Goal: Task Accomplishment & Management: Manage account settings

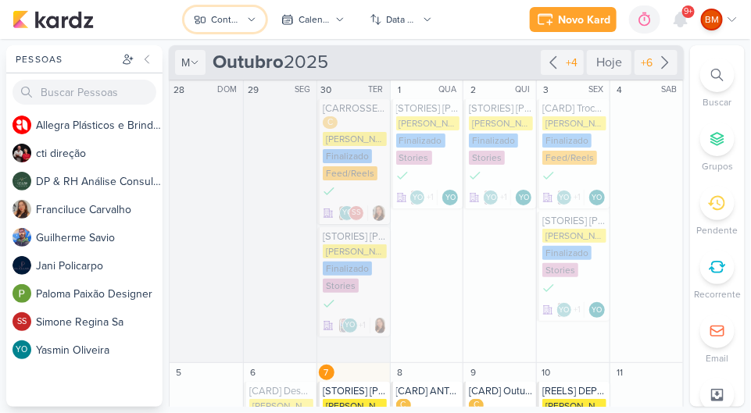
click at [237, 8] on button "Conteúdos [PERSON_NAME]" at bounding box center [224, 19] width 81 height 25
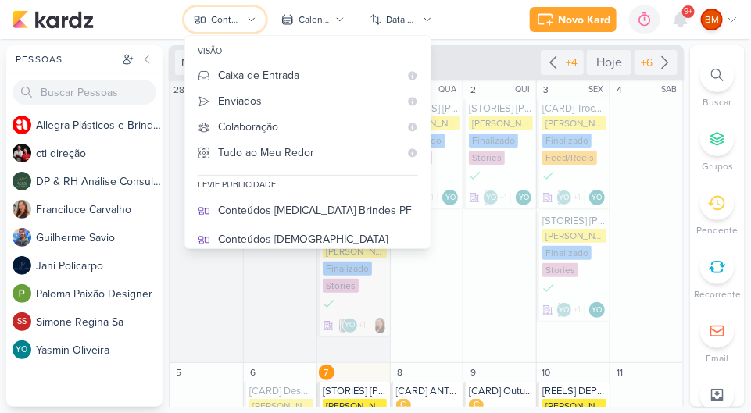
scroll to position [89, 0]
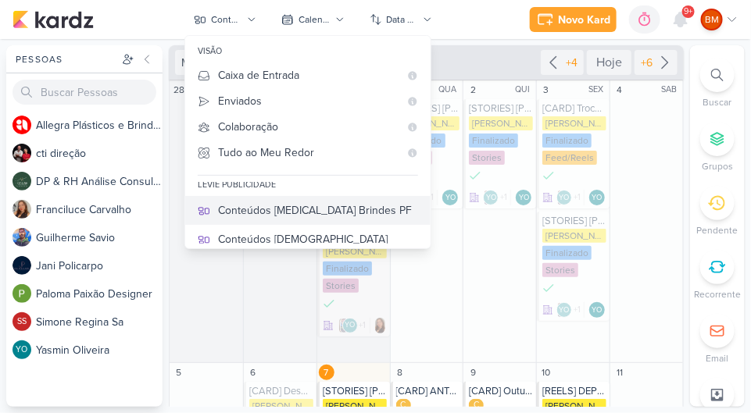
click at [334, 205] on div "Conteúdos [MEDICAL_DATA] Brindes PF" at bounding box center [318, 210] width 200 height 16
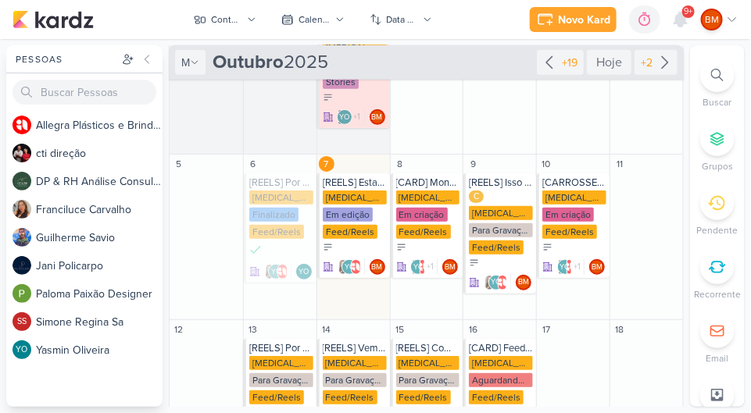
scroll to position [227, 0]
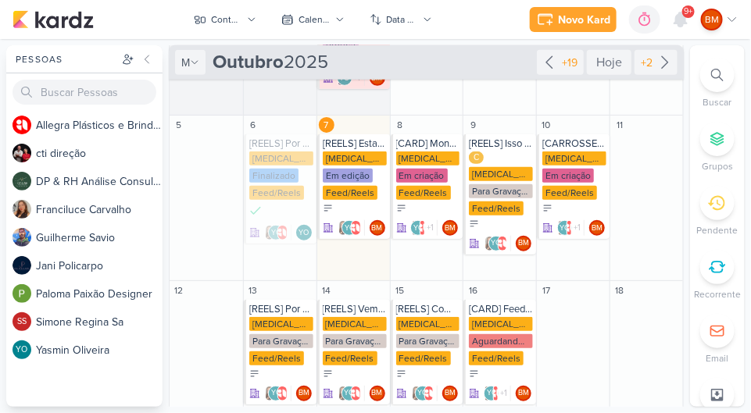
click at [339, 165] on div "[MEDICAL_DATA] Brindes PF Em edição Feed/Reels" at bounding box center [355, 177] width 64 height 50
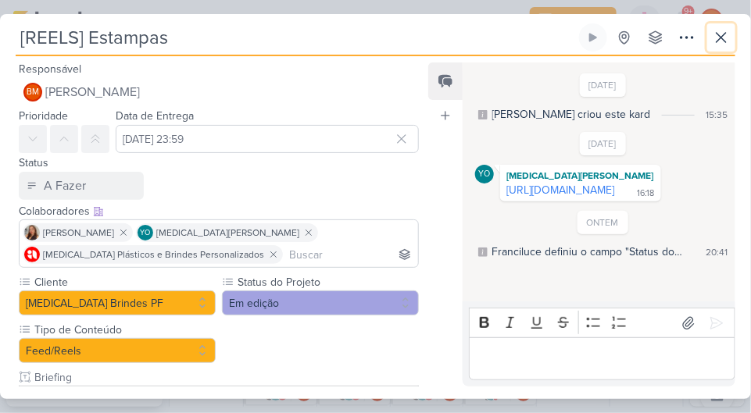
click at [716, 51] on button at bounding box center [721, 37] width 28 height 28
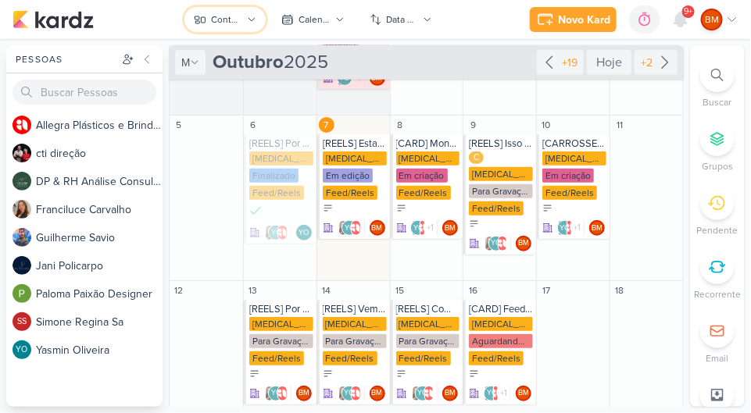
click at [219, 21] on div "Conteúdos [MEDICAL_DATA] Brindes PF" at bounding box center [226, 19] width 31 height 14
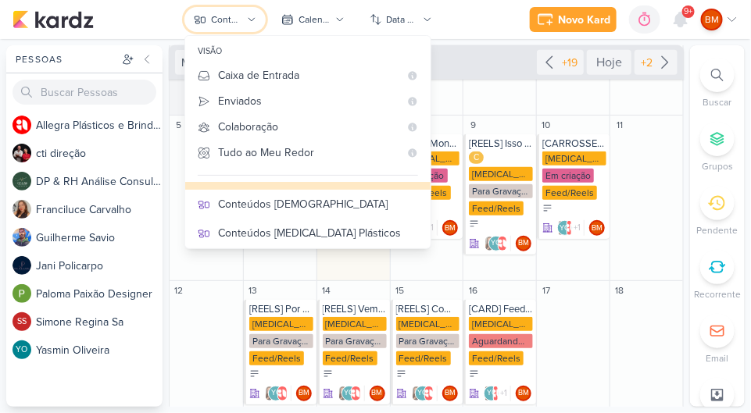
scroll to position [130, 0]
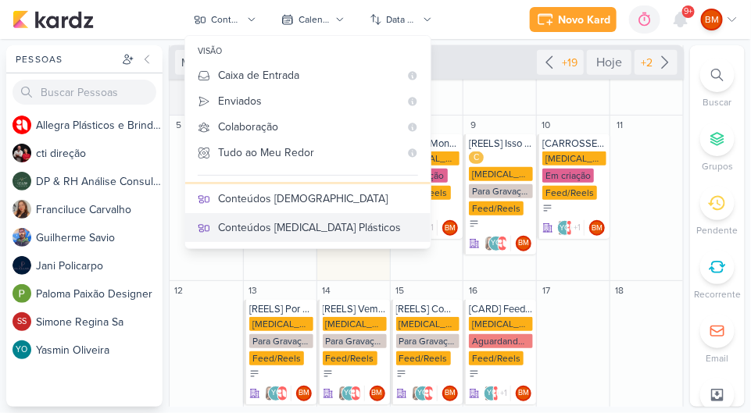
click at [235, 223] on div "Conteúdos [MEDICAL_DATA] Plásticos" at bounding box center [318, 227] width 200 height 16
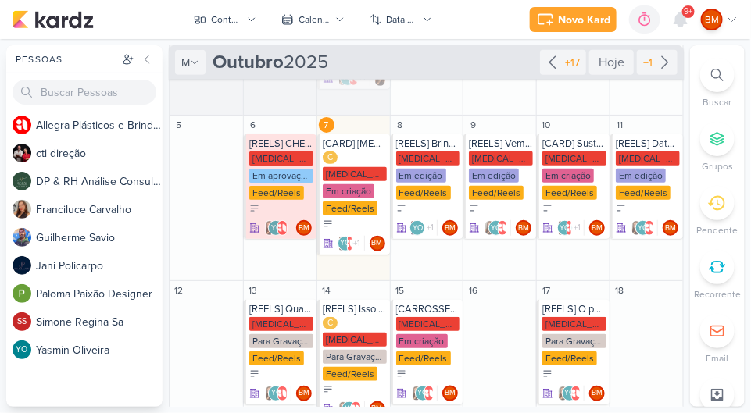
click at [275, 157] on div "[MEDICAL_DATA] Plasticos PJ" at bounding box center [281, 159] width 64 height 14
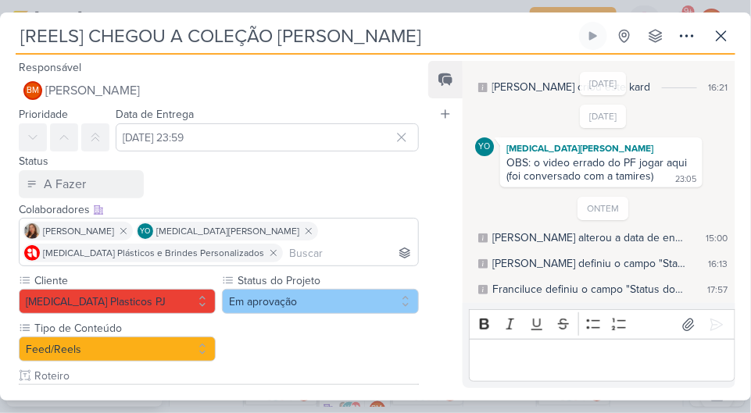
scroll to position [26, 0]
click at [326, 294] on button "Em aprovação" at bounding box center [320, 301] width 197 height 25
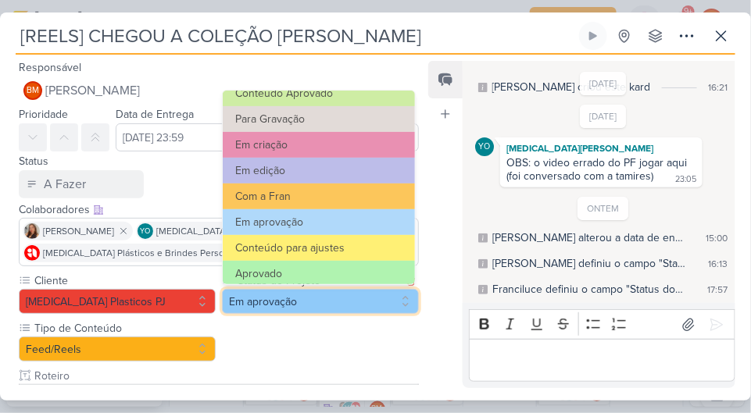
scroll to position [176, 0]
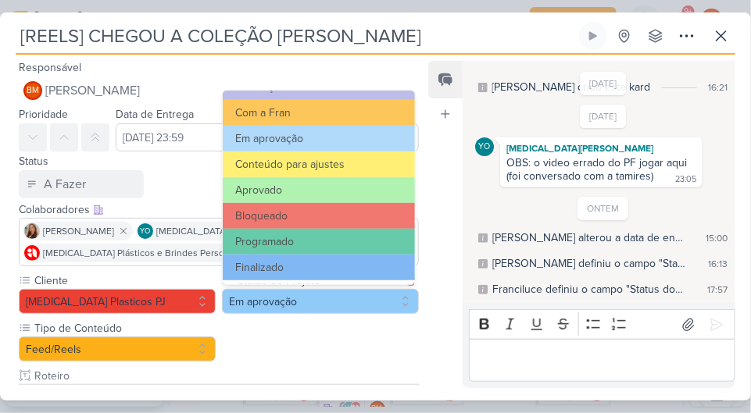
click at [313, 264] on button "Finalizado" at bounding box center [319, 268] width 192 height 26
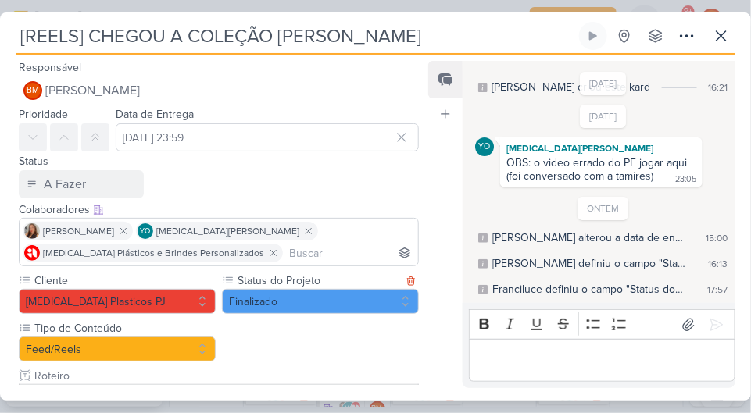
scroll to position [438, 0]
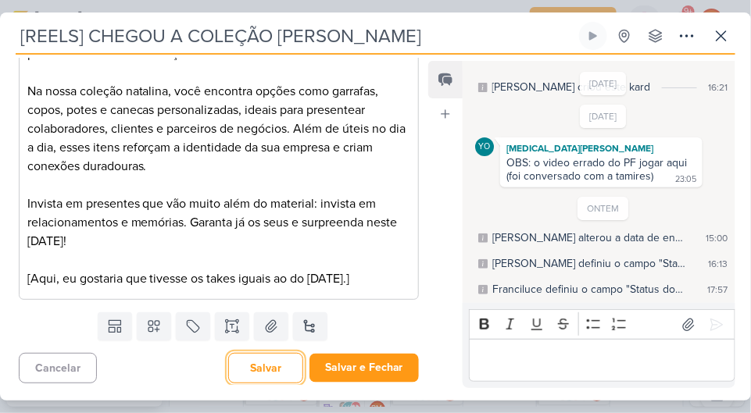
click at [276, 369] on button "Salvar" at bounding box center [265, 368] width 75 height 30
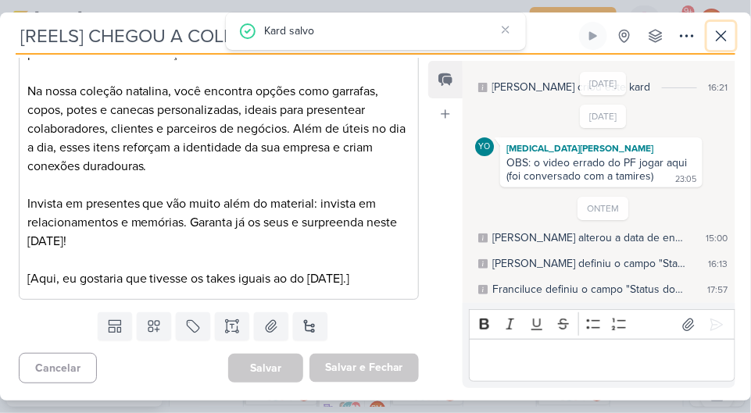
click at [716, 31] on icon at bounding box center [720, 35] width 9 height 9
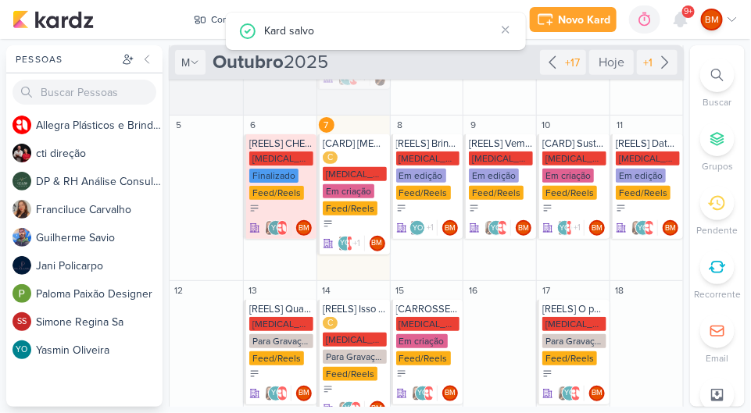
click at [502, 27] on icon at bounding box center [505, 30] width 6 height 6
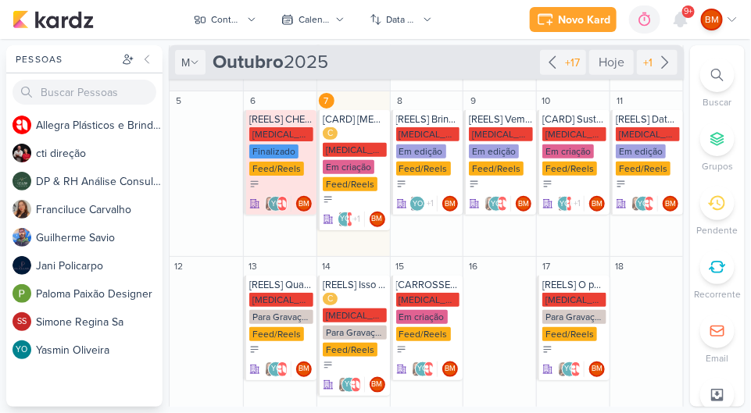
scroll to position [249, 0]
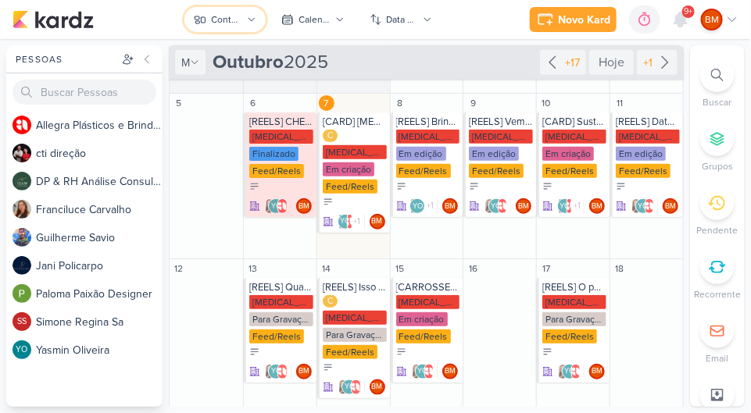
click at [244, 24] on button "Conteúdos [MEDICAL_DATA] Plásticos" at bounding box center [224, 19] width 81 height 25
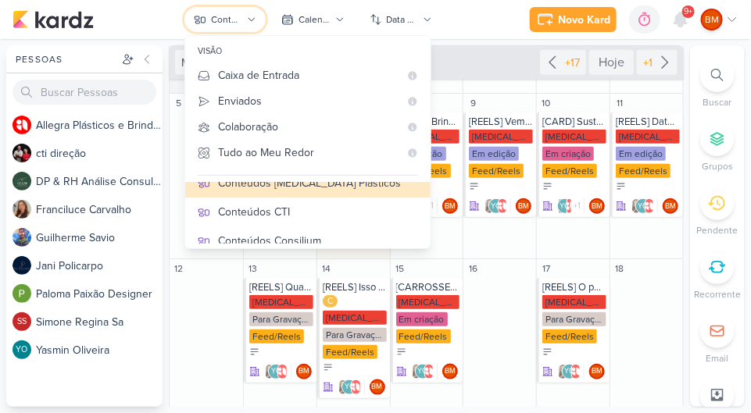
scroll to position [181, 0]
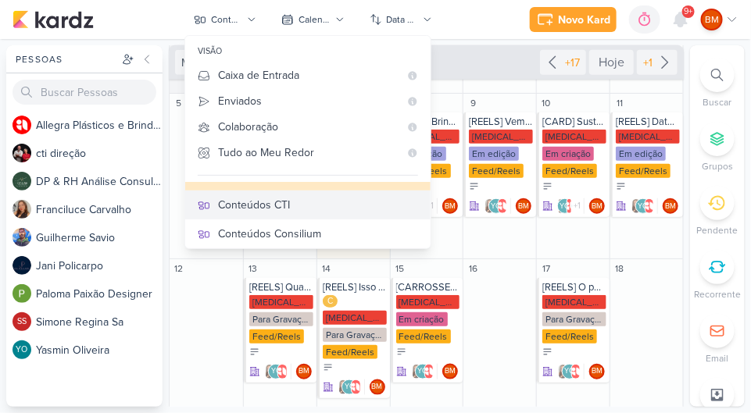
click at [336, 204] on div "Conteúdos CTI" at bounding box center [318, 205] width 200 height 16
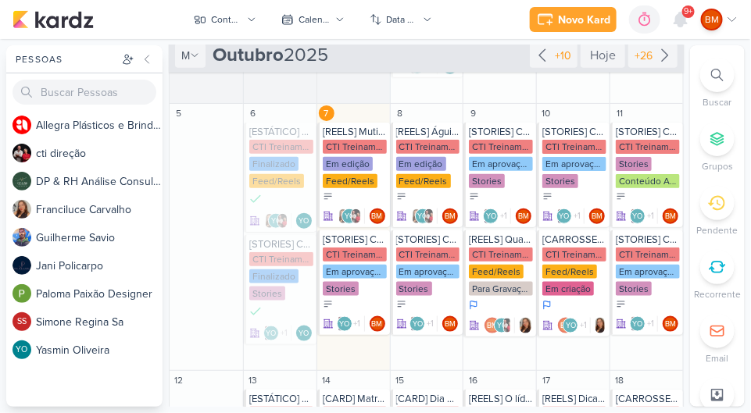
scroll to position [339, 0]
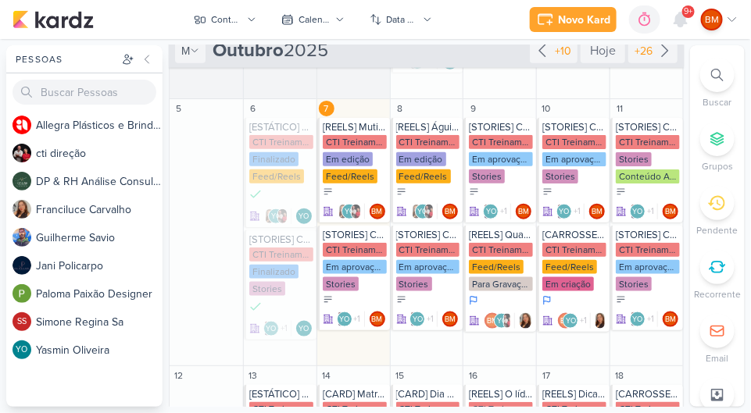
click at [358, 141] on div "CTI Treinamentos" at bounding box center [355, 142] width 64 height 14
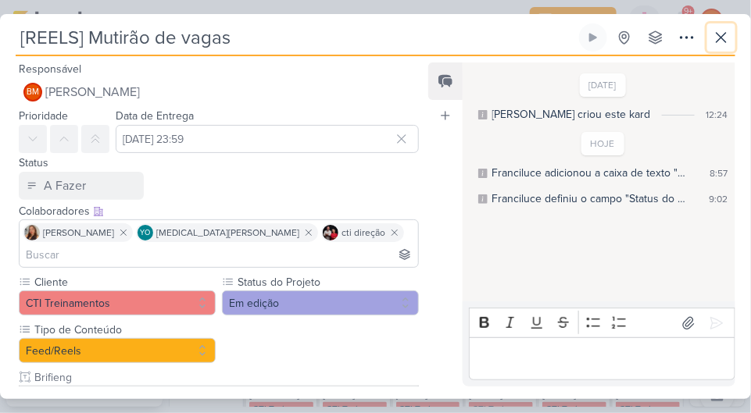
click at [722, 34] on icon at bounding box center [720, 37] width 19 height 19
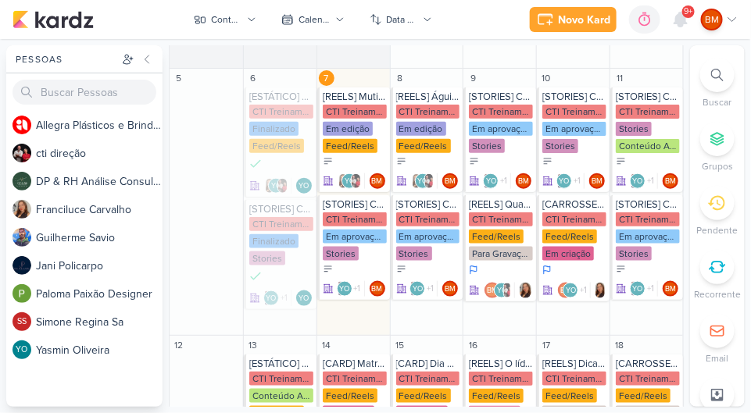
scroll to position [370, 0]
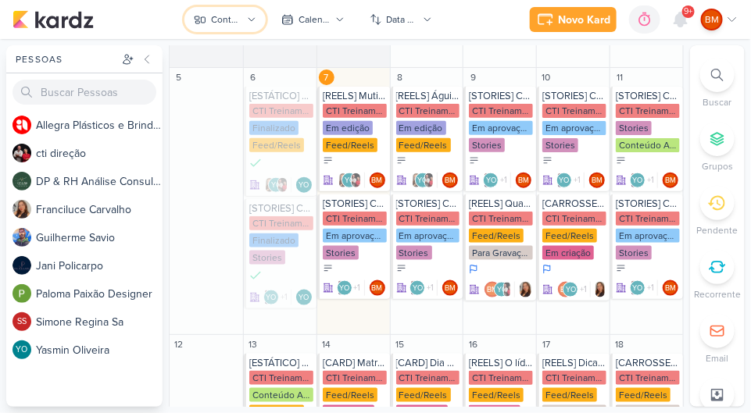
click at [251, 27] on button "Conteúdos CTI" at bounding box center [224, 19] width 81 height 25
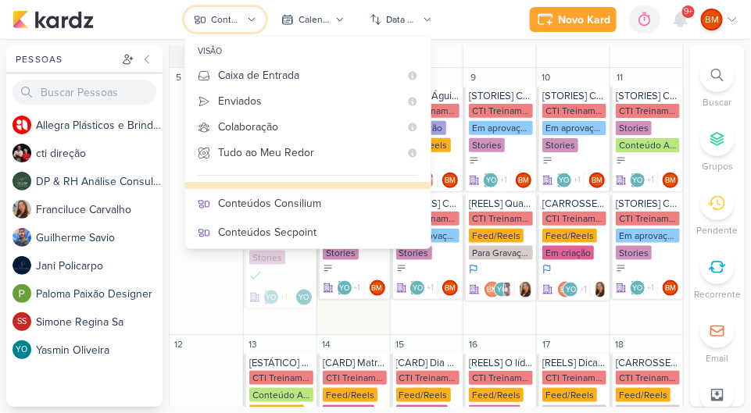
scroll to position [214, 0]
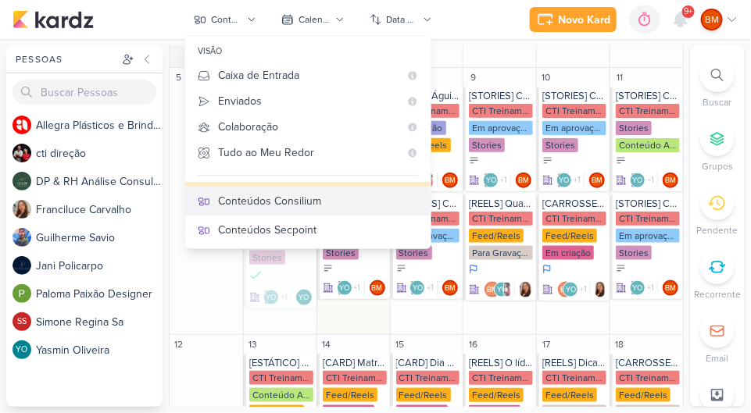
click at [356, 200] on div "Conteúdos Consilium" at bounding box center [318, 201] width 200 height 16
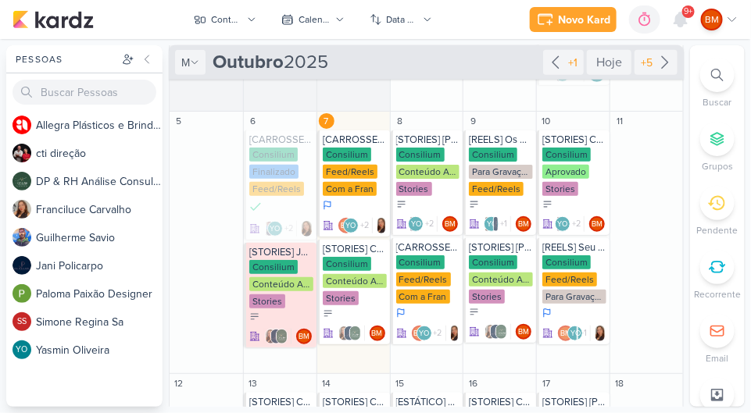
scroll to position [228, 0]
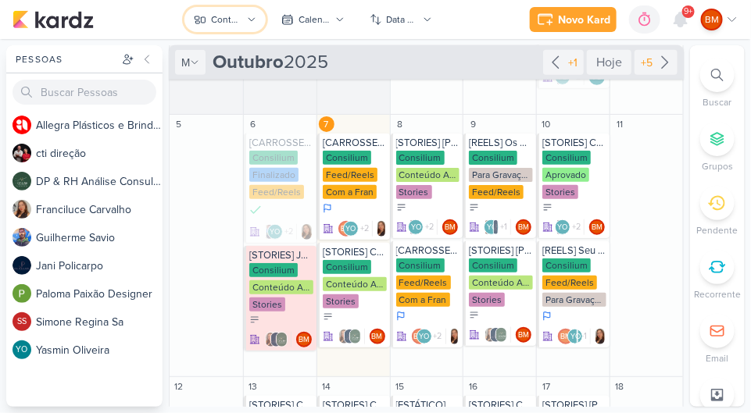
click at [244, 25] on button "Conteúdos Consilium" at bounding box center [224, 19] width 81 height 25
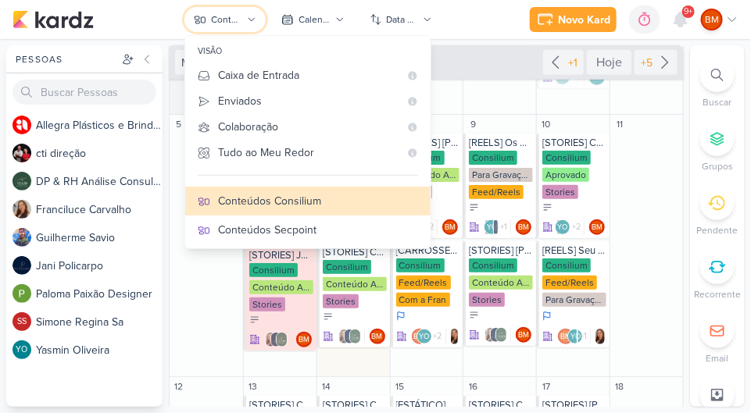
scroll to position [251, 0]
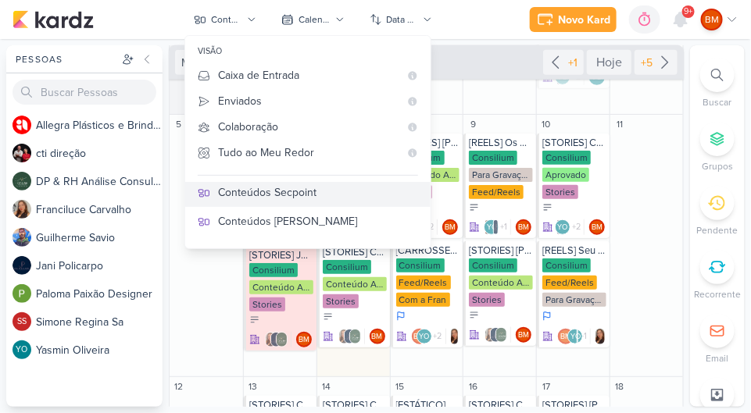
click at [355, 197] on div "Conteúdos Secpoint" at bounding box center [318, 192] width 200 height 16
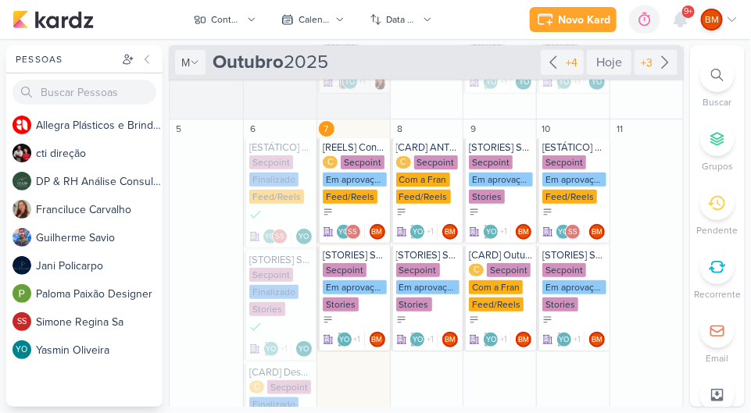
click at [358, 163] on div "Secpoint" at bounding box center [363, 162] width 44 height 14
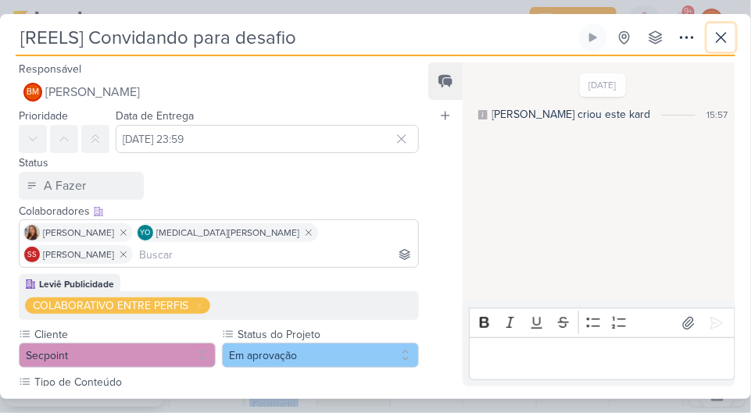
click at [716, 27] on button at bounding box center [721, 37] width 28 height 28
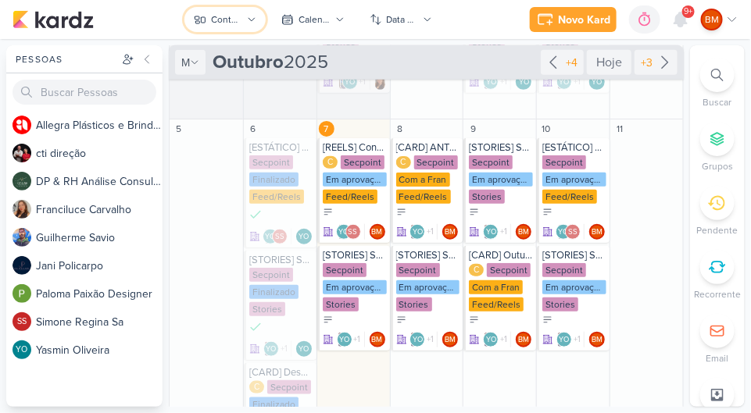
click at [241, 20] on div "Conteúdos Secpoint" at bounding box center [226, 19] width 31 height 14
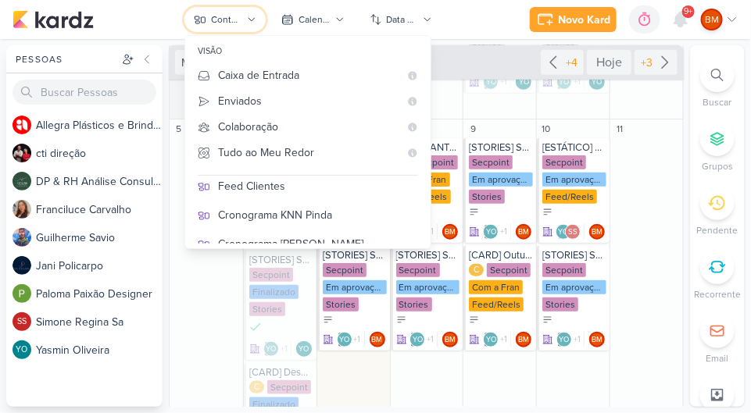
scroll to position [347, 0]
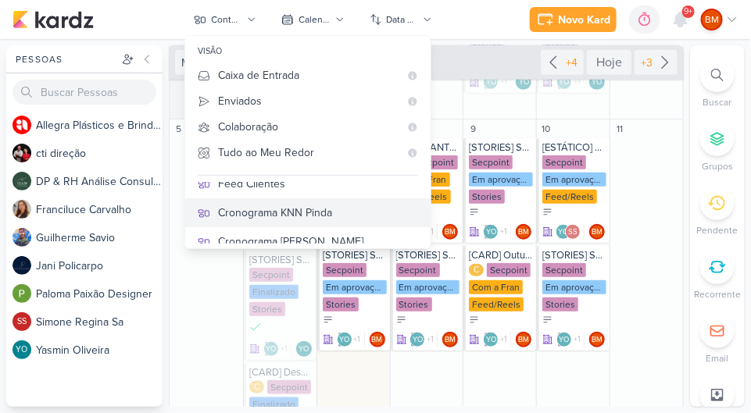
click at [358, 205] on div "Cronograma KNN Pinda" at bounding box center [318, 213] width 200 height 16
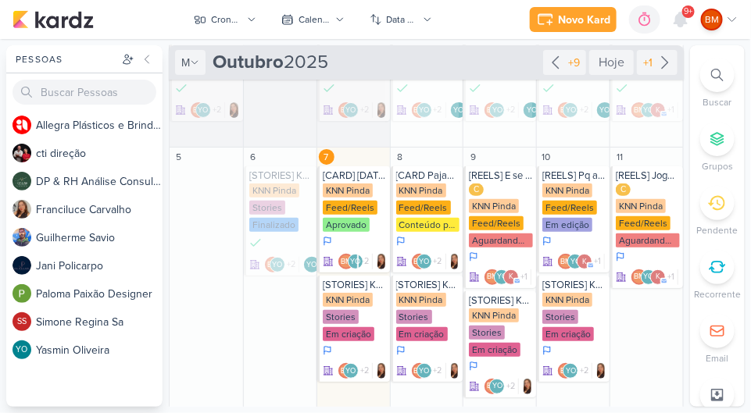
scroll to position [89, 0]
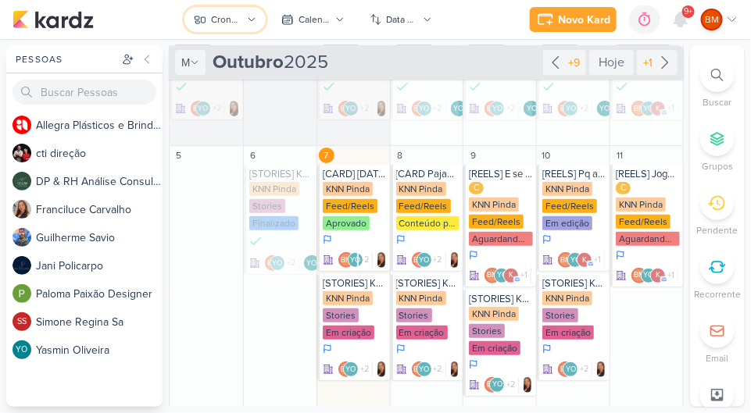
click at [233, 17] on div "Cronograma KNN Pinda" at bounding box center [226, 19] width 31 height 14
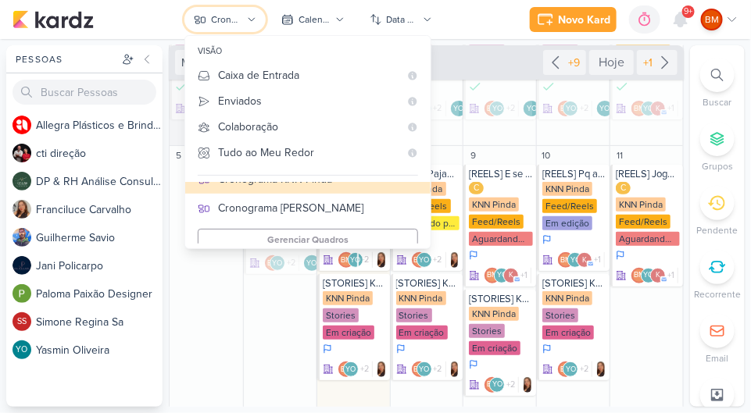
scroll to position [393, 0]
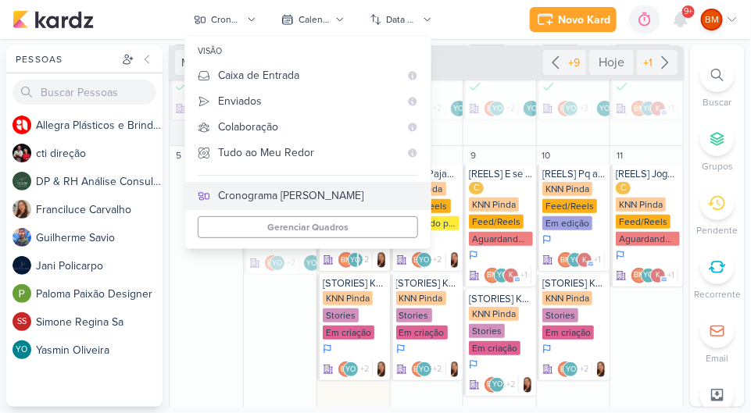
click at [360, 198] on div "Cronograma [PERSON_NAME]" at bounding box center [318, 195] width 200 height 16
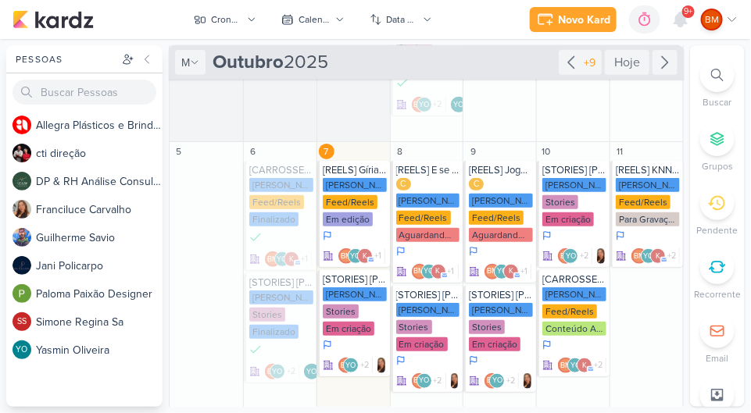
scroll to position [208, 0]
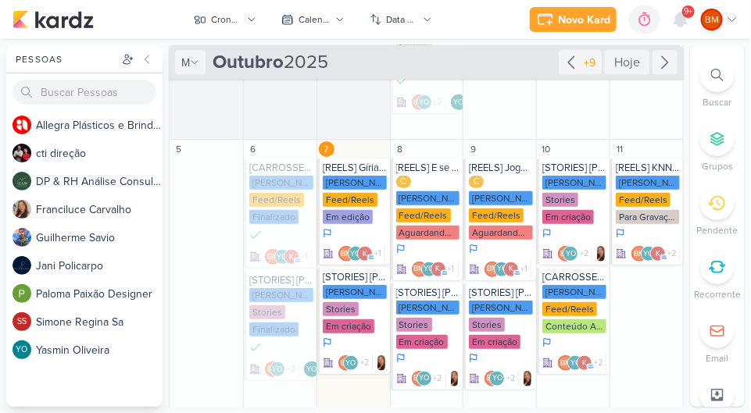
click at [358, 210] on div "Em edição" at bounding box center [348, 217] width 50 height 14
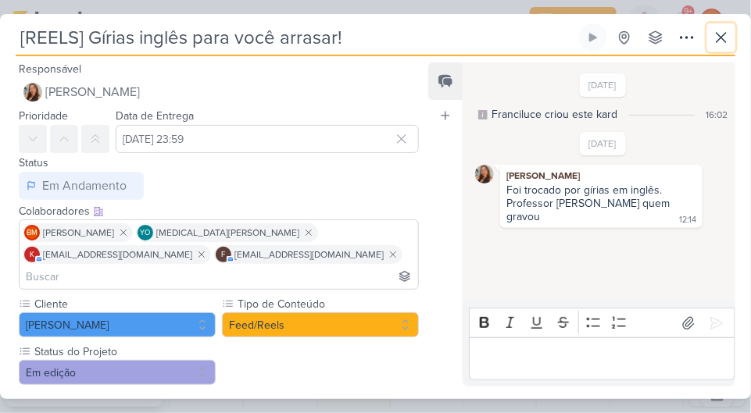
click at [716, 27] on button at bounding box center [721, 37] width 28 height 28
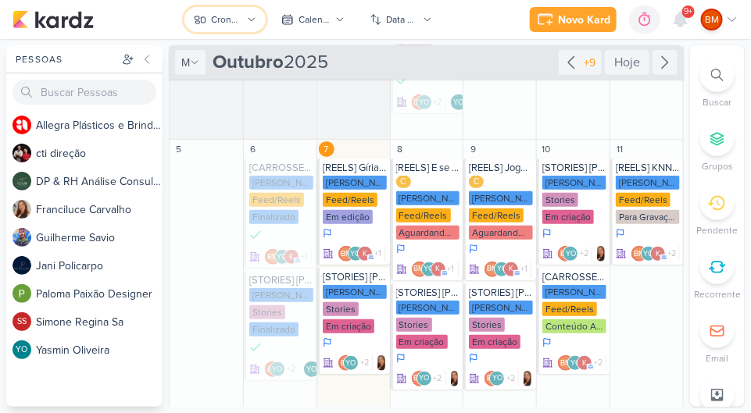
click at [224, 19] on div "Cronograma [PERSON_NAME]" at bounding box center [226, 19] width 31 height 14
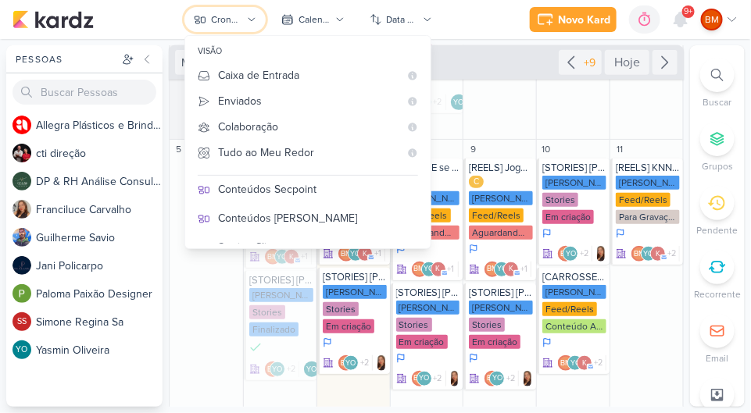
scroll to position [255, 0]
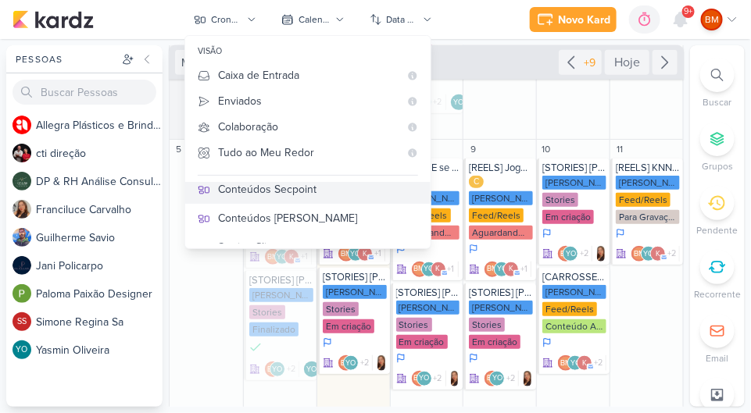
click at [359, 195] on div "Conteúdos Secpoint" at bounding box center [318, 189] width 200 height 16
click at [647, 94] on div "4 SAB O título do kard deve ter menos que 100 caracteres" at bounding box center [645, 6] width 73 height 267
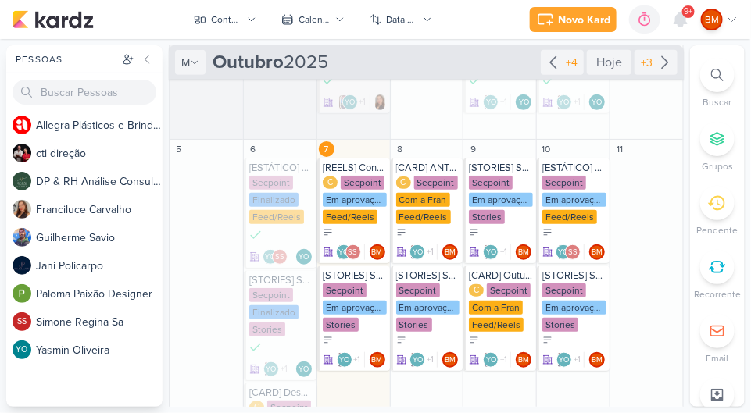
click at [354, 188] on div "C Secpoint Em aprovação Feed/Reels" at bounding box center [355, 201] width 64 height 50
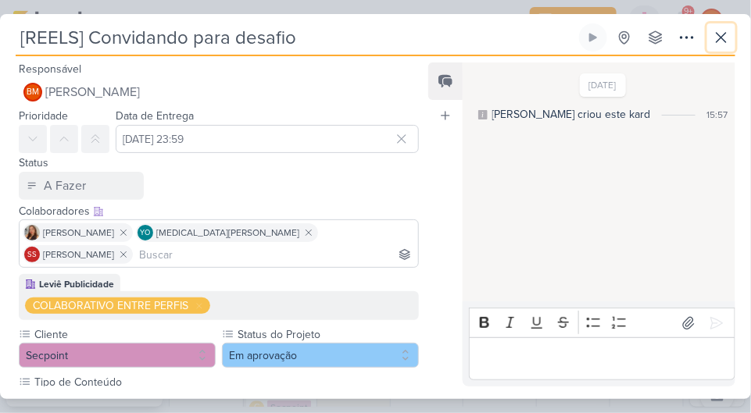
click at [723, 29] on icon at bounding box center [720, 37] width 19 height 19
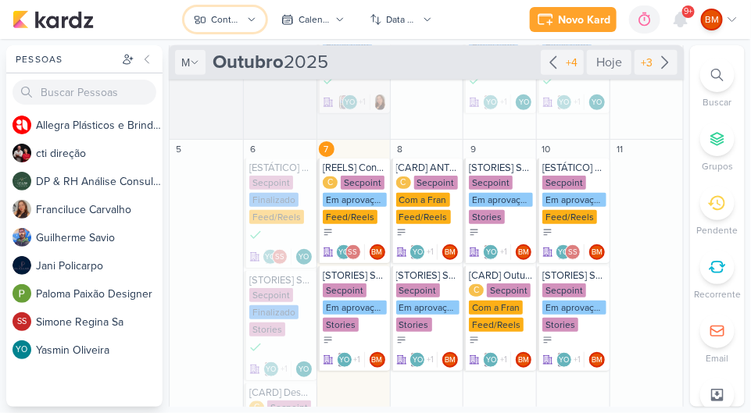
click at [245, 27] on button "Conteúdos Secpoint" at bounding box center [224, 19] width 81 height 25
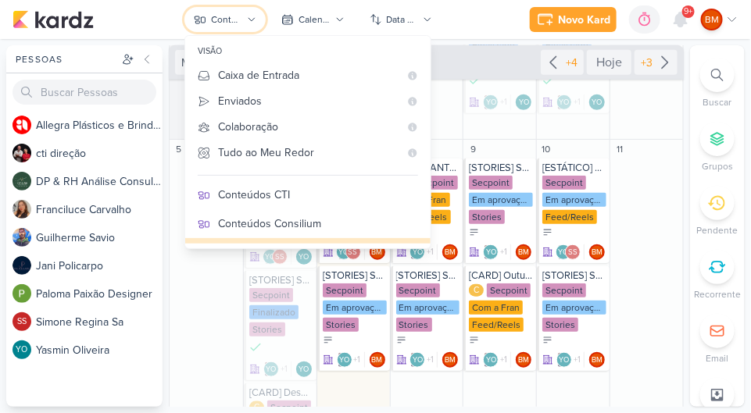
scroll to position [187, 0]
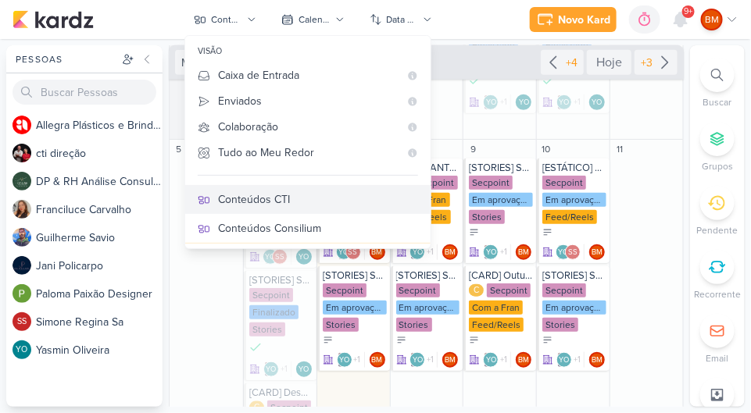
click at [358, 195] on div "Conteúdos CTI" at bounding box center [318, 199] width 200 height 16
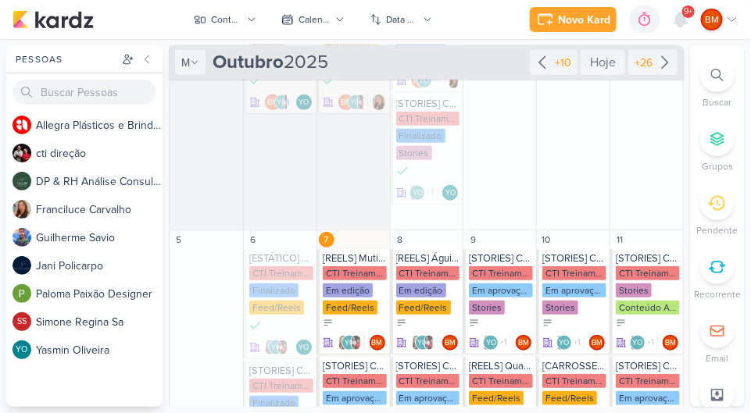
scroll to position [273, 0]
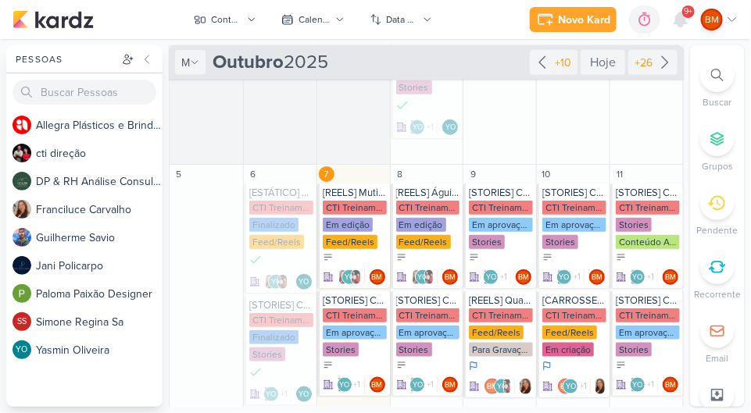
click at [367, 229] on div "Em edição" at bounding box center [348, 225] width 50 height 14
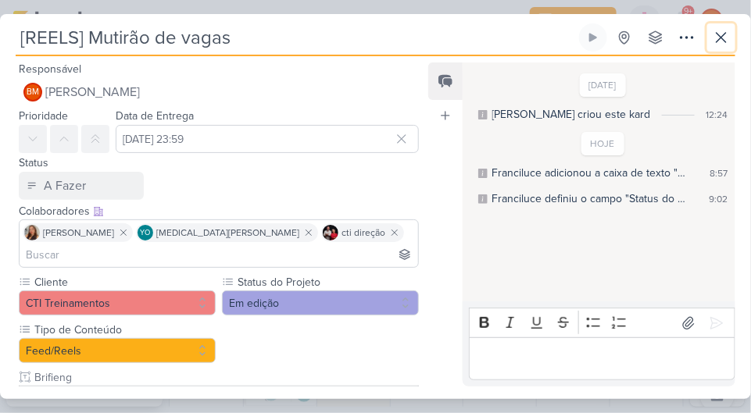
click at [715, 34] on icon at bounding box center [720, 37] width 19 height 19
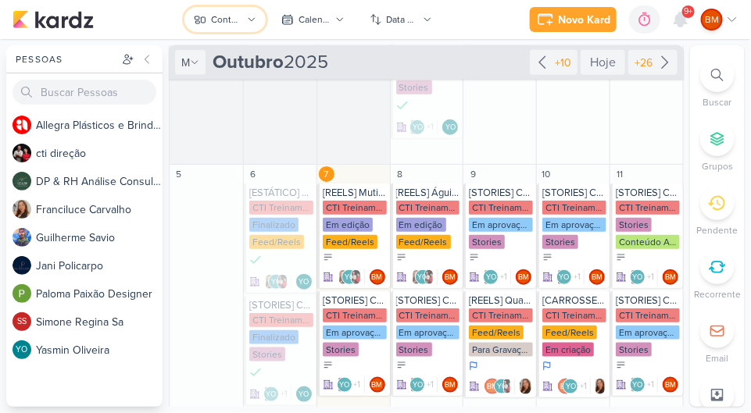
click at [227, 23] on div "Conteúdos CTI" at bounding box center [226, 19] width 31 height 14
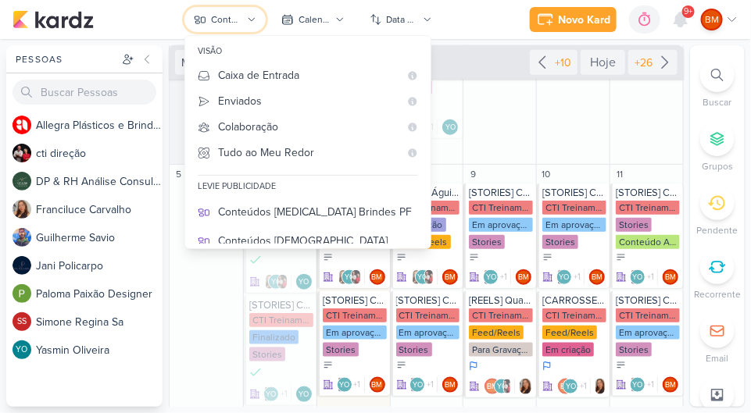
scroll to position [73, 0]
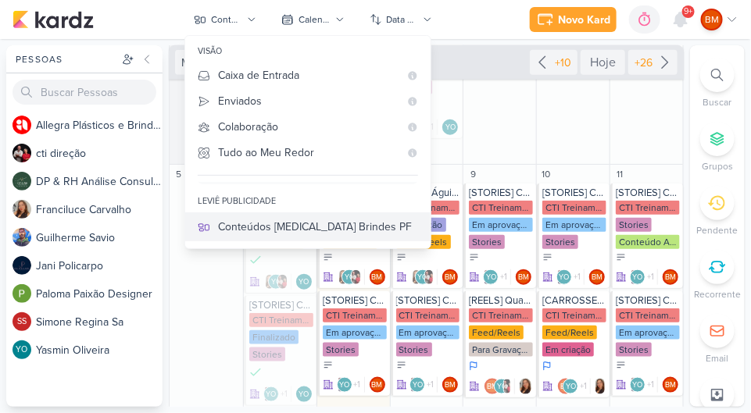
click at [358, 222] on div "Conteúdos [MEDICAL_DATA] Brindes PF" at bounding box center [318, 227] width 200 height 16
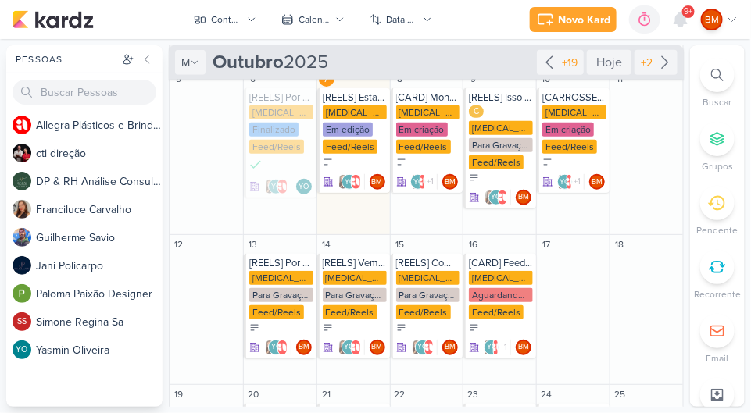
click at [365, 126] on div "Em edição" at bounding box center [348, 130] width 50 height 14
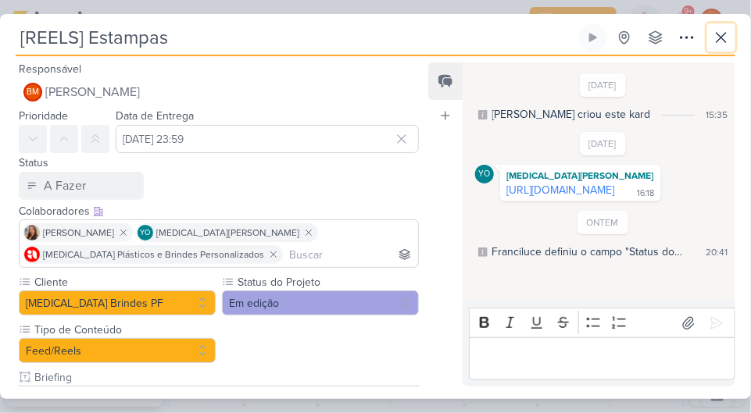
click at [726, 30] on icon at bounding box center [720, 37] width 19 height 19
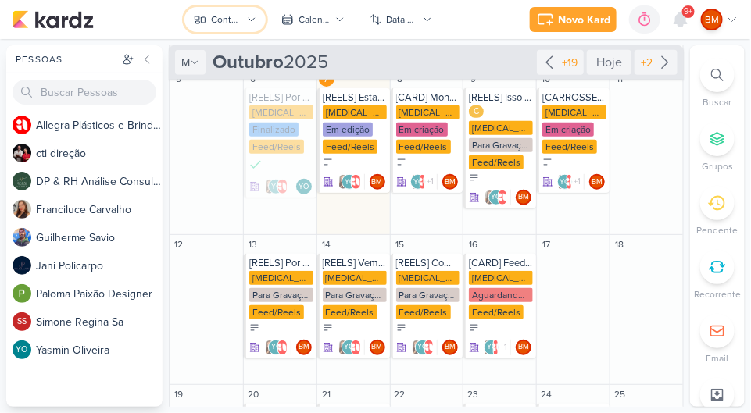
click at [236, 27] on button "Conteúdos [MEDICAL_DATA] Brindes PF" at bounding box center [224, 19] width 81 height 25
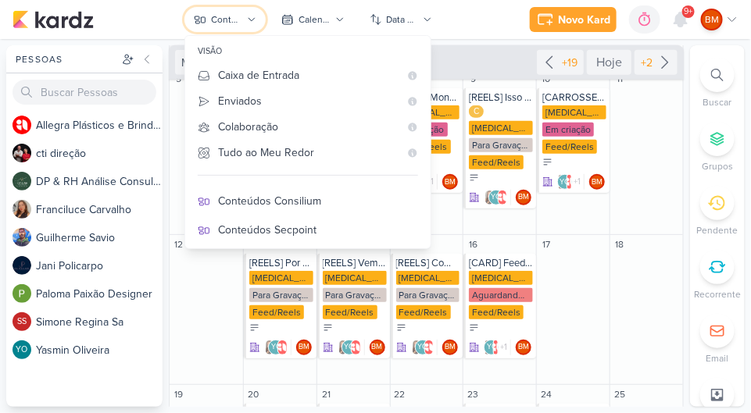
scroll to position [219, 0]
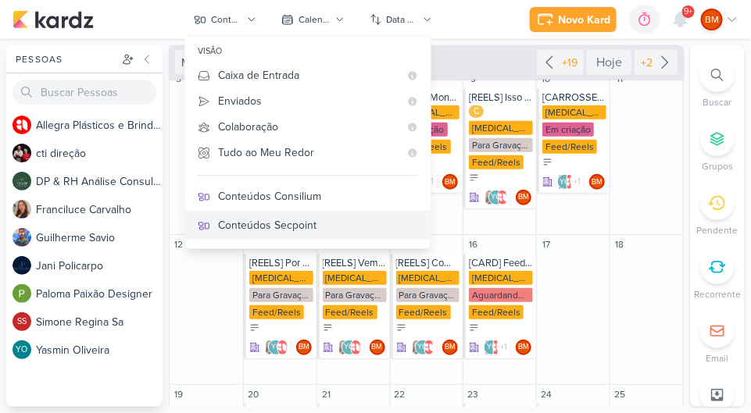
click at [334, 225] on div "Conteúdos Secpoint" at bounding box center [318, 225] width 200 height 16
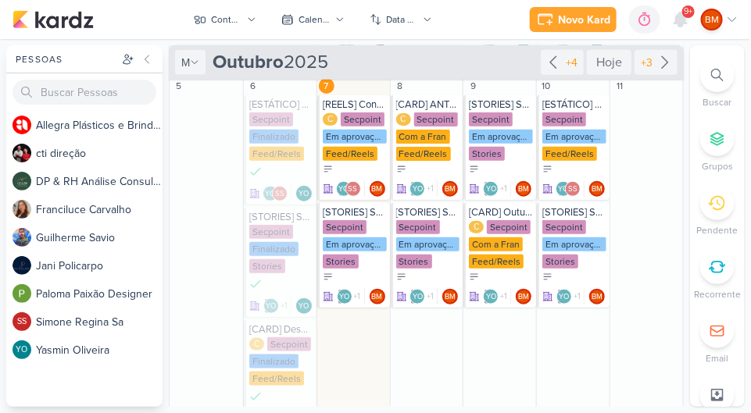
scroll to position [269, 0]
